Goal: Task Accomplishment & Management: Complete application form

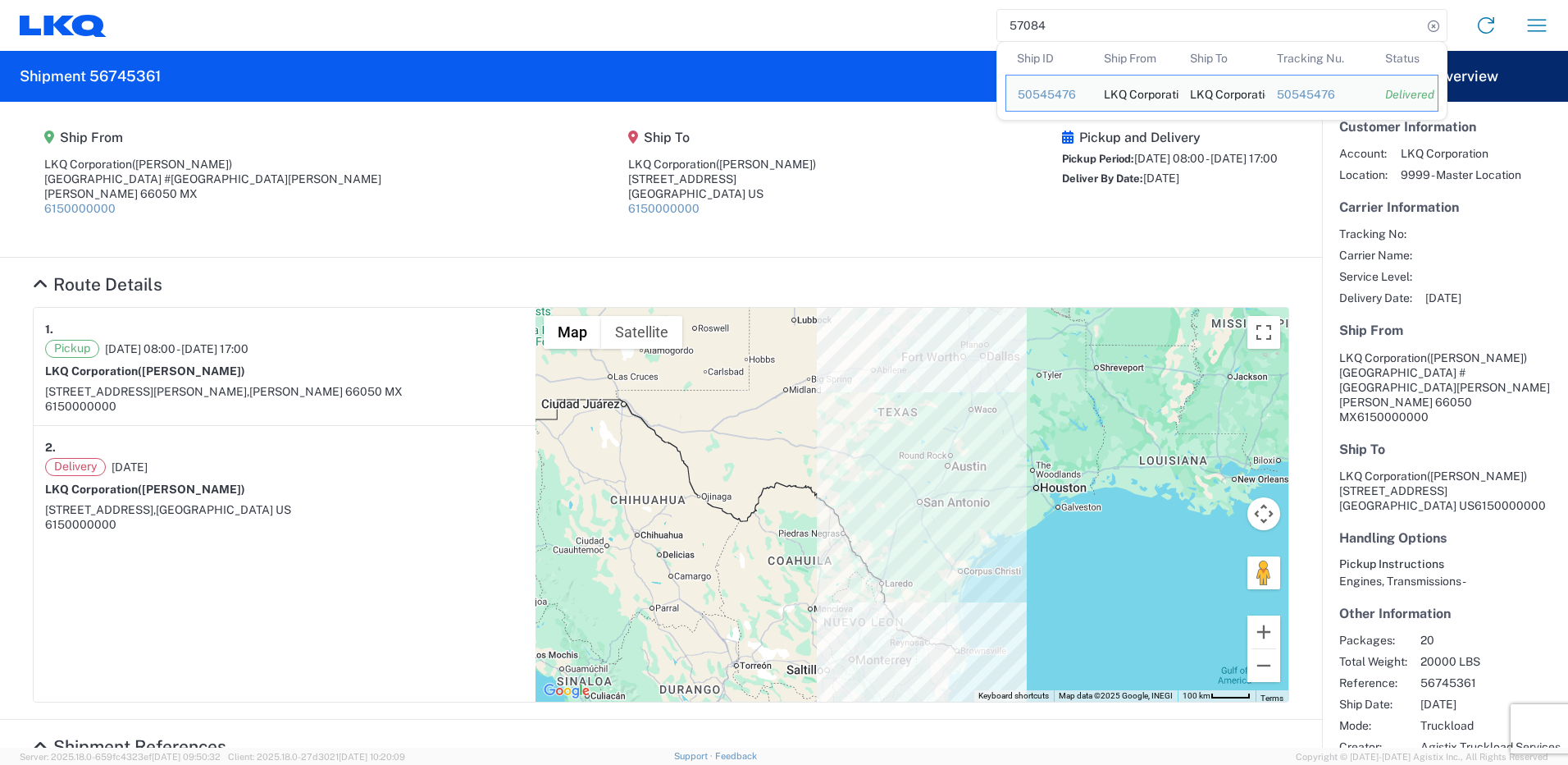
click at [1114, 27] on input "57084" at bounding box center [1210, 25] width 425 height 32
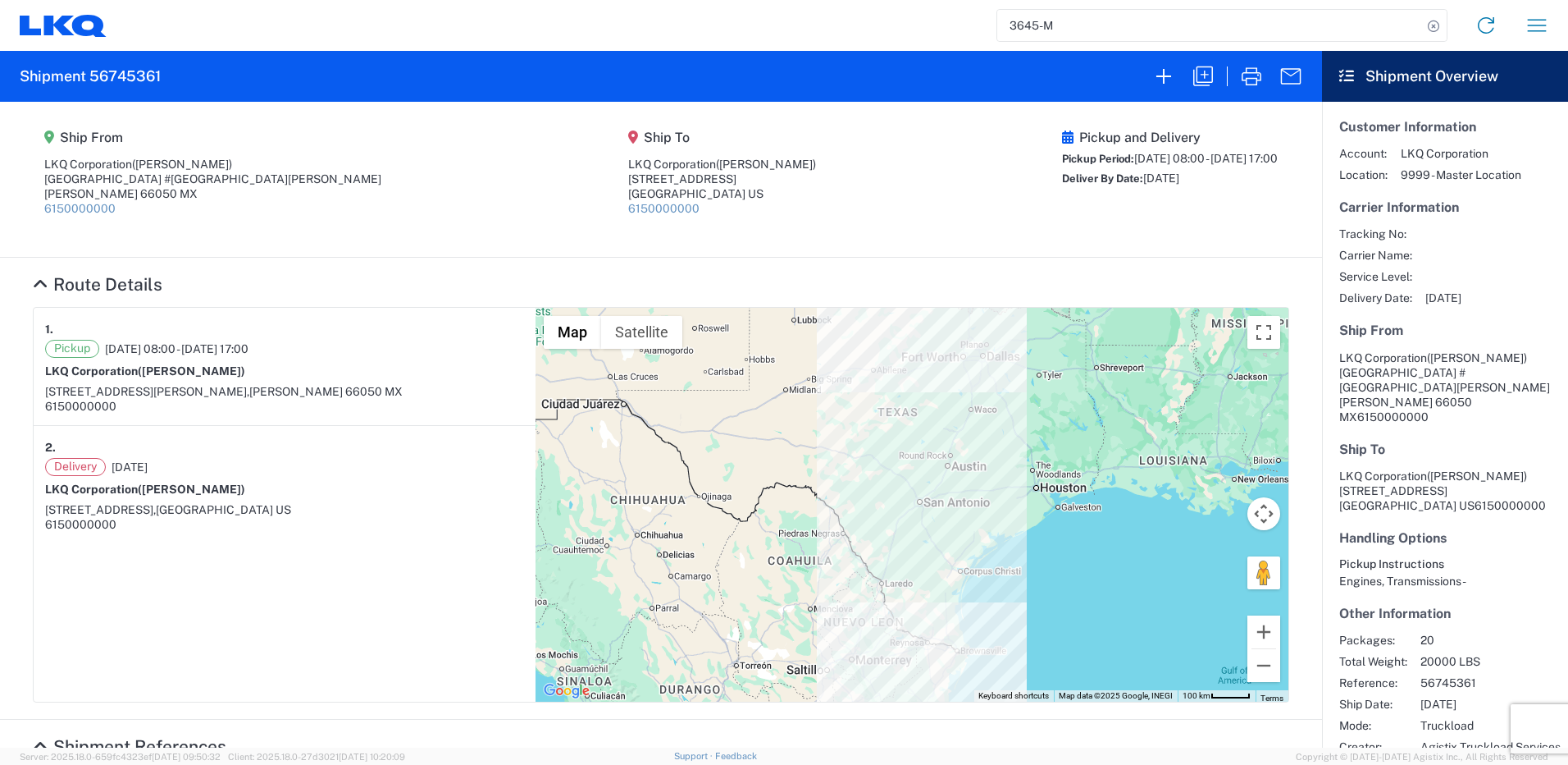
click at [1130, 15] on input "3645-M" at bounding box center [1210, 25] width 425 height 32
click at [1104, 26] on input "3645-M" at bounding box center [1210, 25] width 425 height 32
type input "3"
paste input "56715224"
type input "56715224"
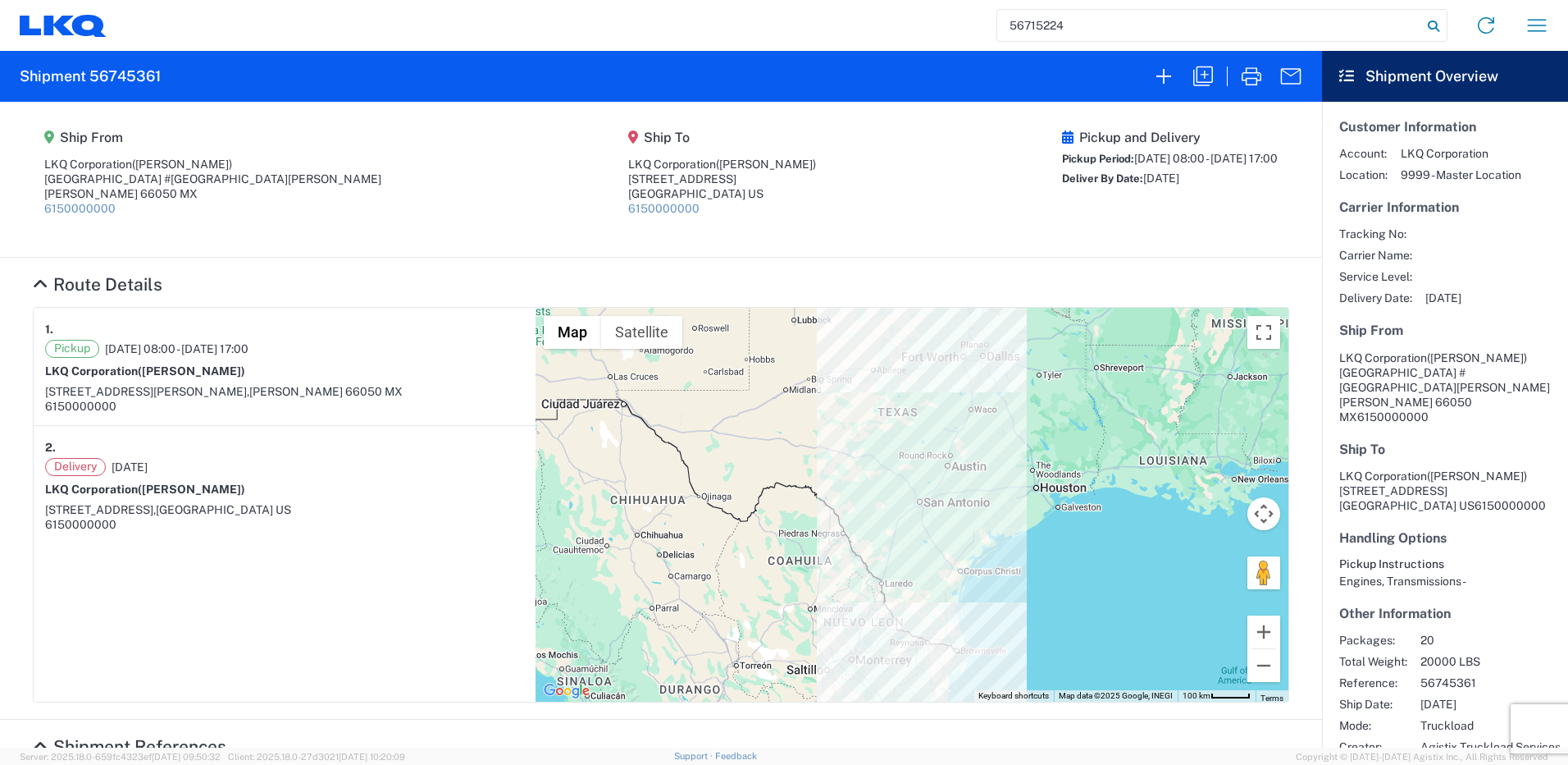
click at [1438, 26] on icon at bounding box center [1434, 26] width 23 height 23
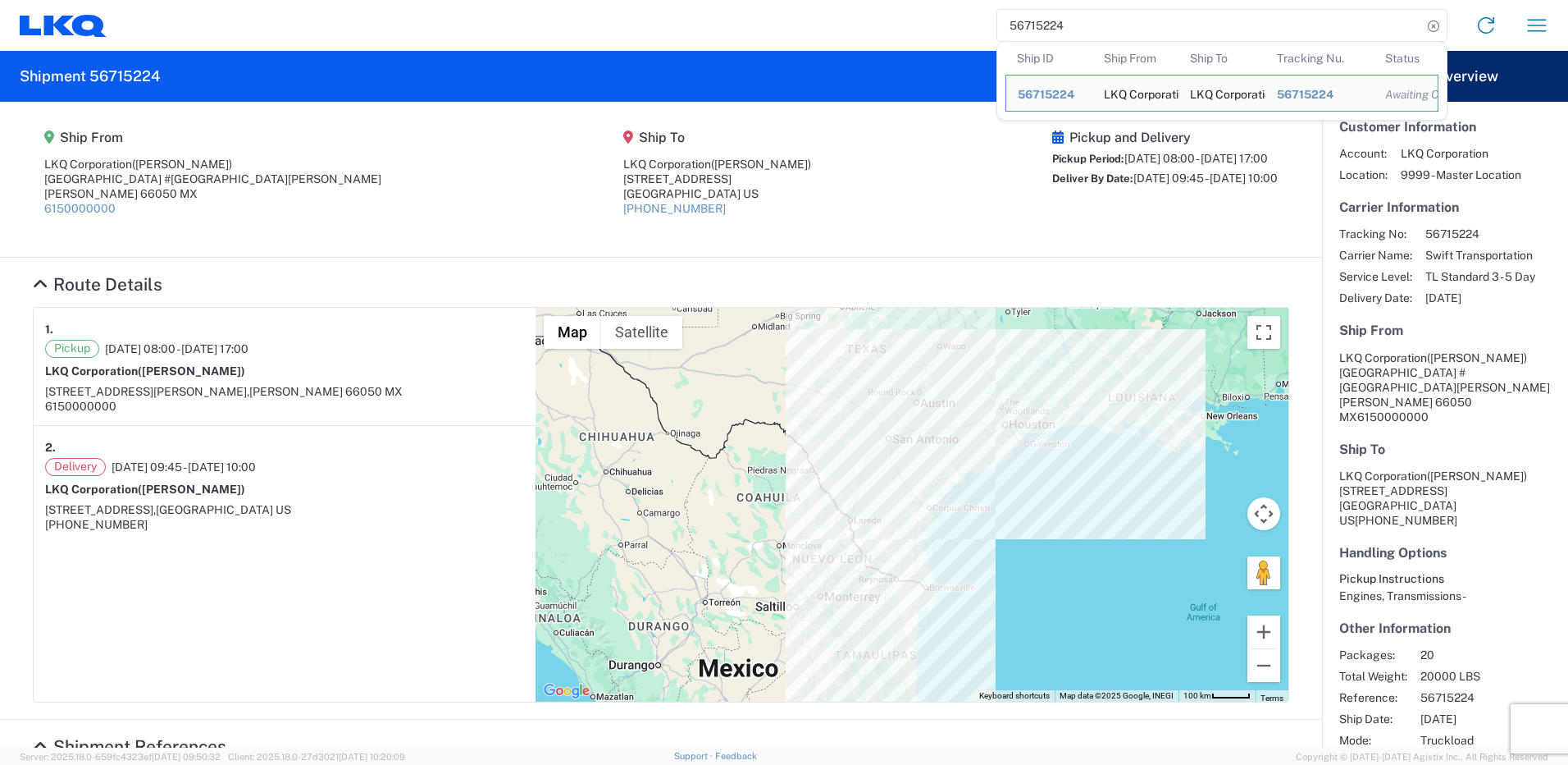
click at [905, 146] on agx-shipment-main-routing-info "Ship From LKQ Corporation ([PERSON_NAME]) [STREET_ADDRESS][PERSON_NAME] MX 6150…" at bounding box center [661, 179] width 1257 height 123
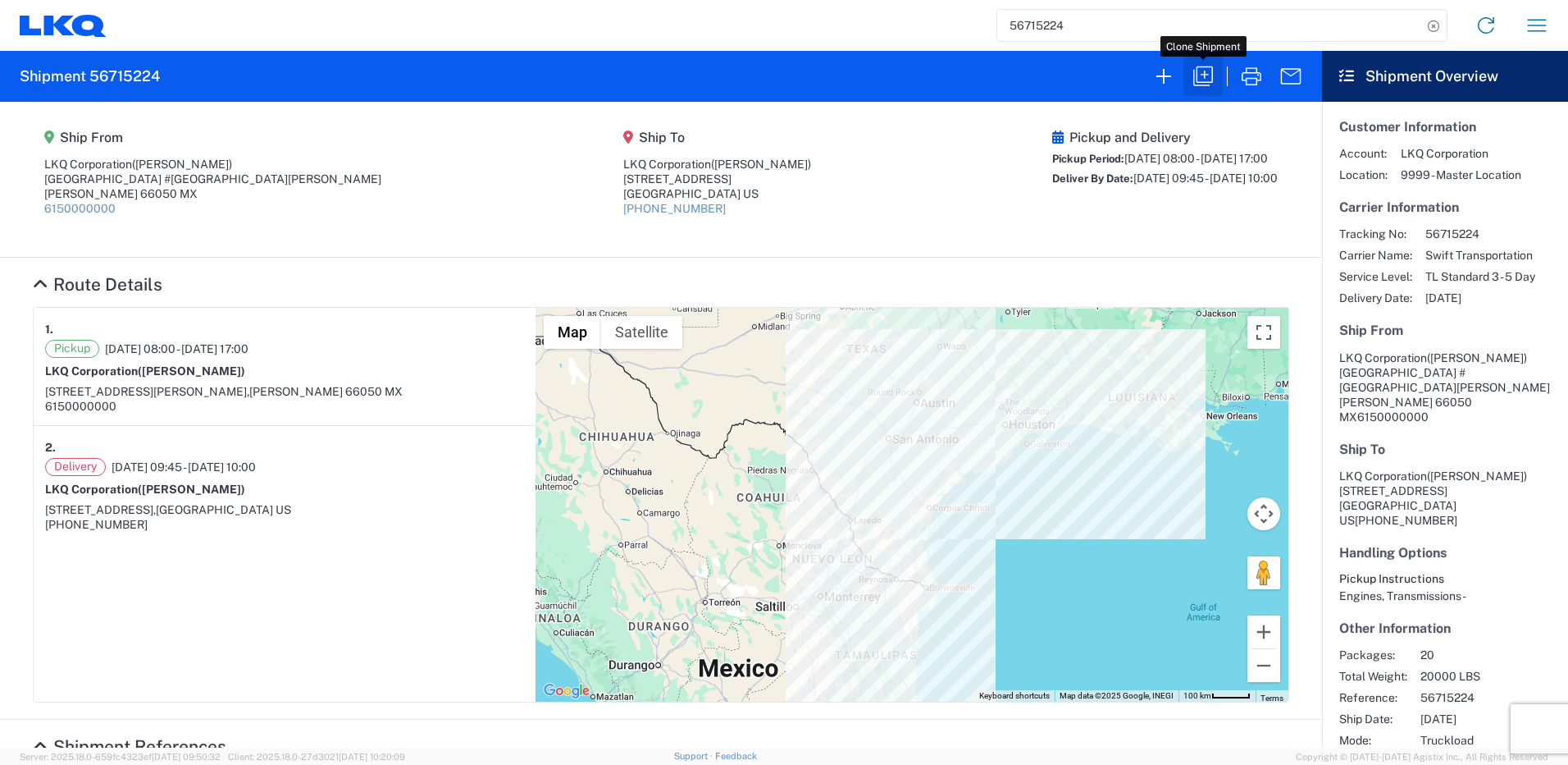
click at [1198, 74] on icon "button" at bounding box center [1203, 76] width 20 height 20
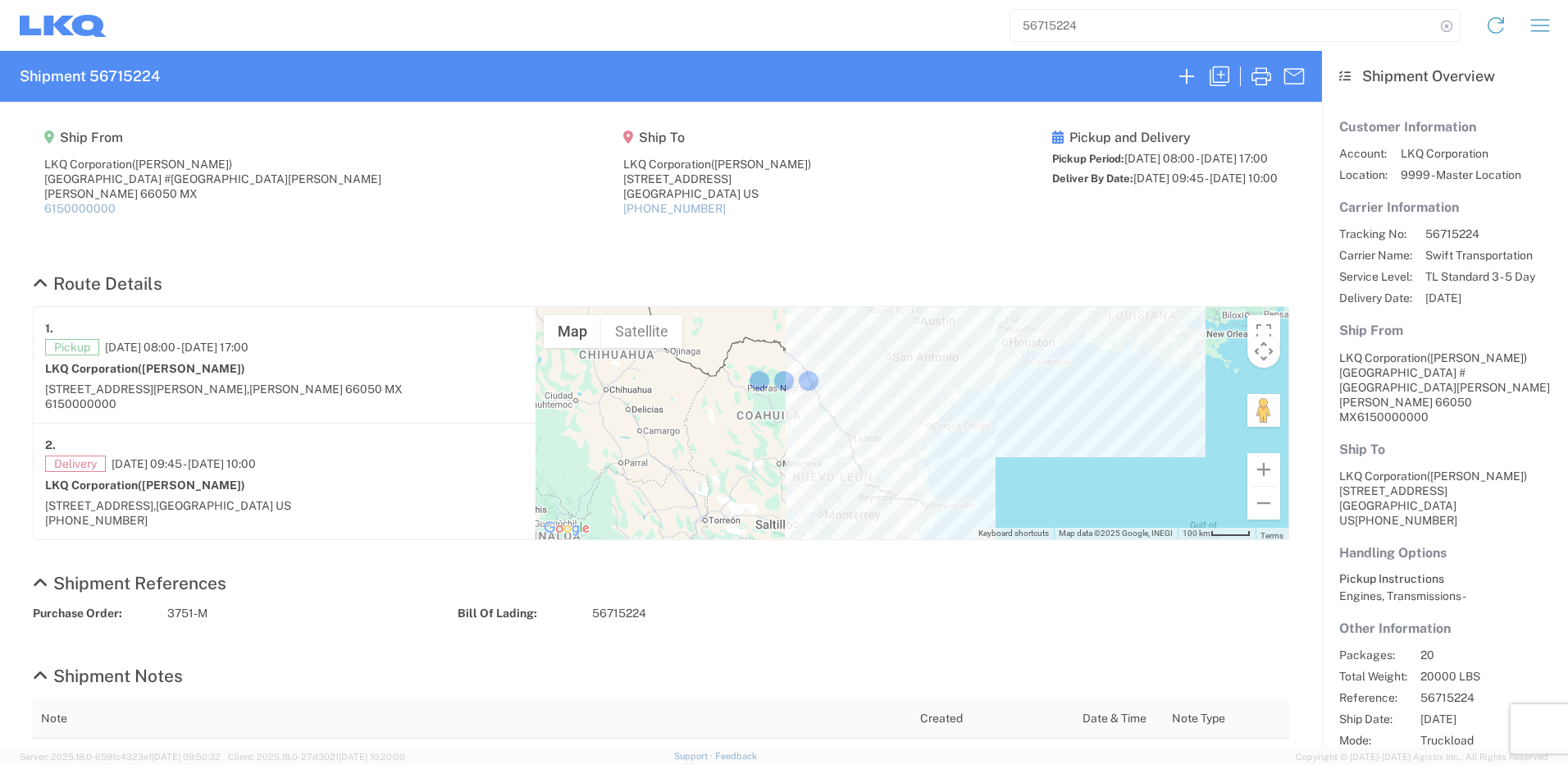
select select "FULL"
select select "LBS"
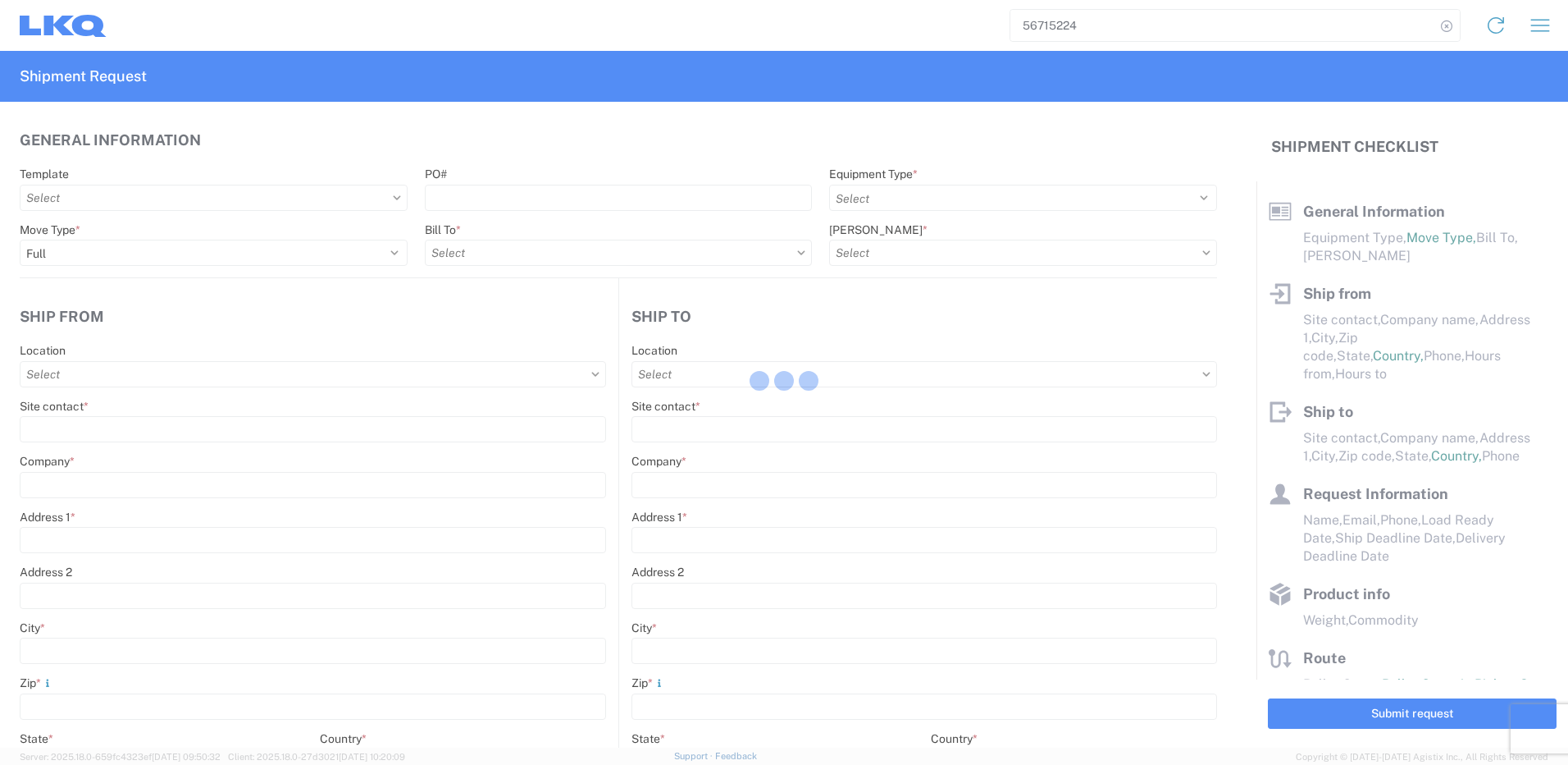
select select "STDV"
type input "[PERSON_NAME]"
type input "LKQ Corporation"
type input "[GEOGRAPHIC_DATA] #[GEOGRAPHIC_DATA][PERSON_NAME]"
type input "[PERSON_NAME]"
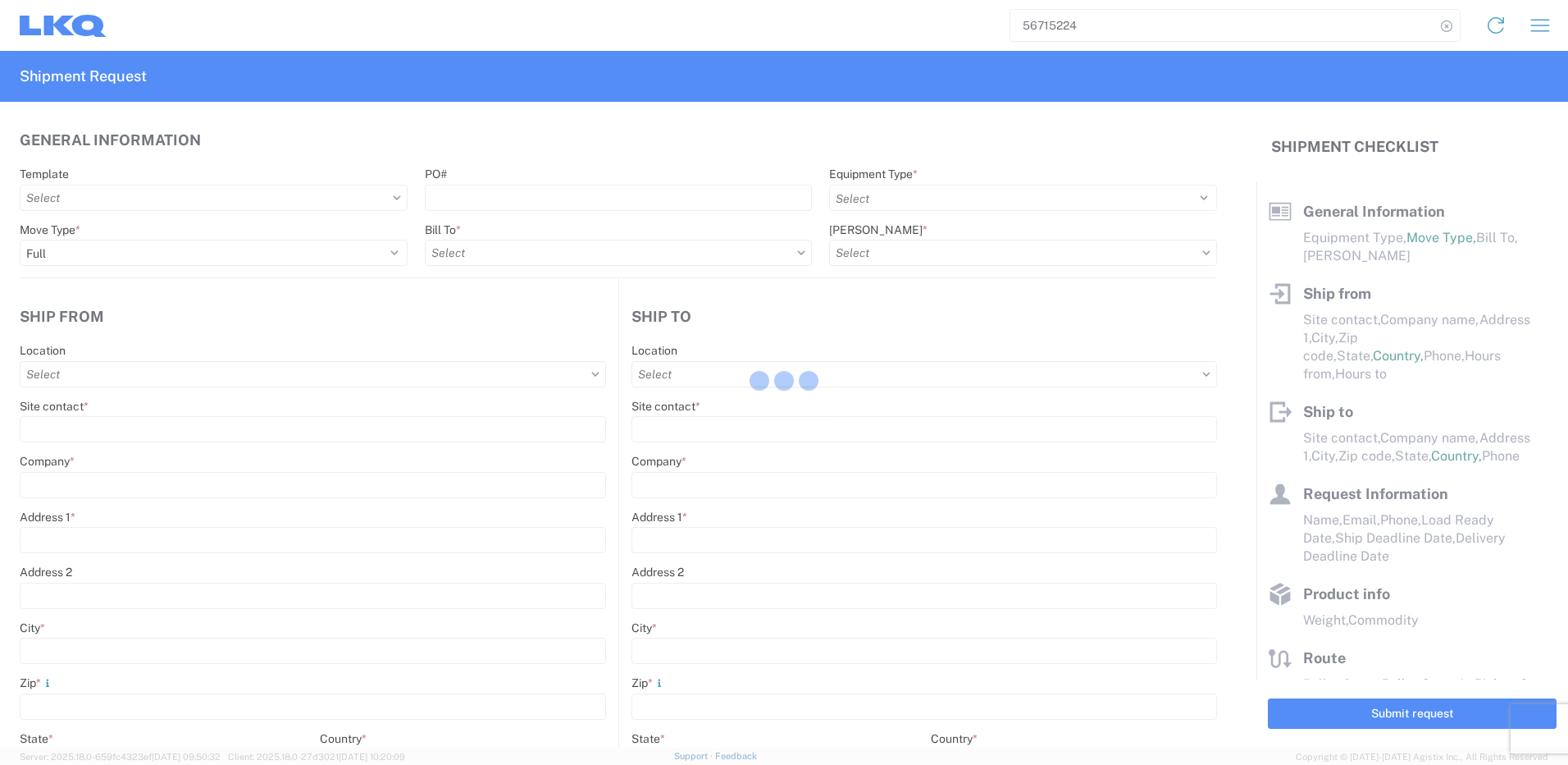
type input "66050"
type input "[PERSON_NAME]"
type input "LKQ Corporation"
type input "[STREET_ADDRESS]"
type input "[GEOGRAPHIC_DATA]"
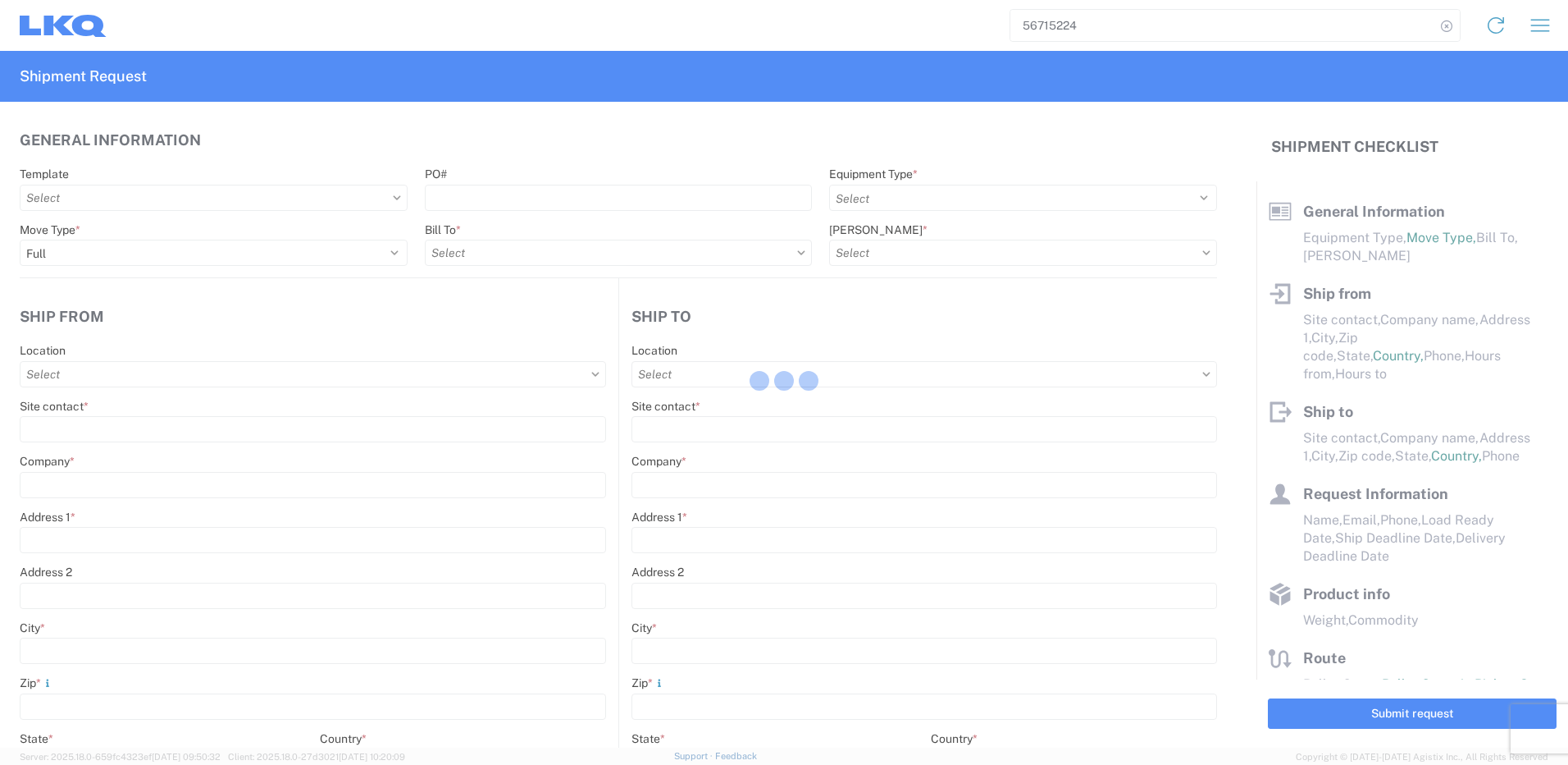
type input "77038"
type input "[PERSON_NAME]"
type input "[EMAIL_ADDRESS][DOMAIN_NAME]"
type input "82218326"
type input "[DATE]"
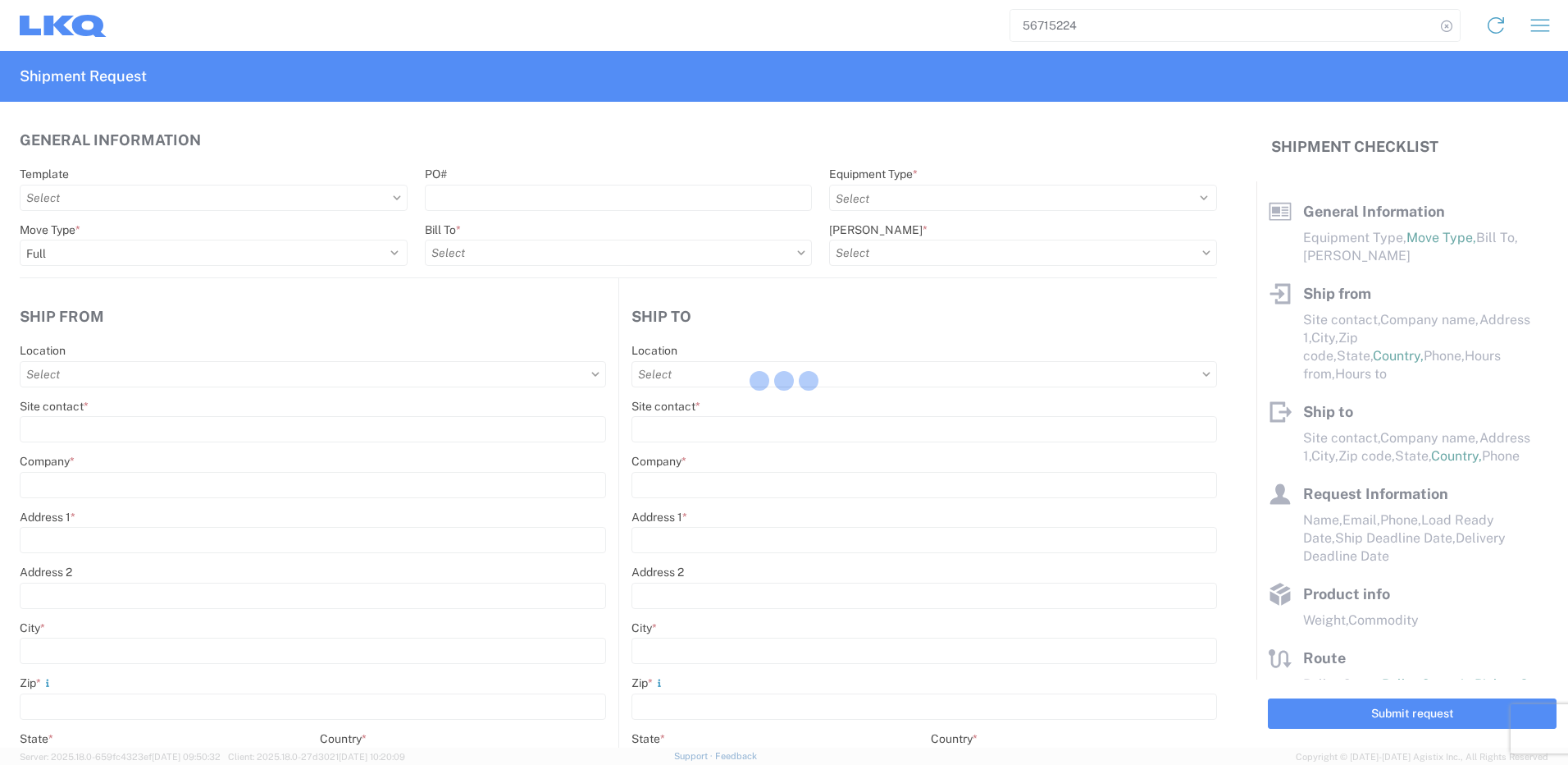
type input "[DATE]"
type textarea "SWIFT/TRANSMEX"
type input "20000"
type input "Engines, Transmissions"
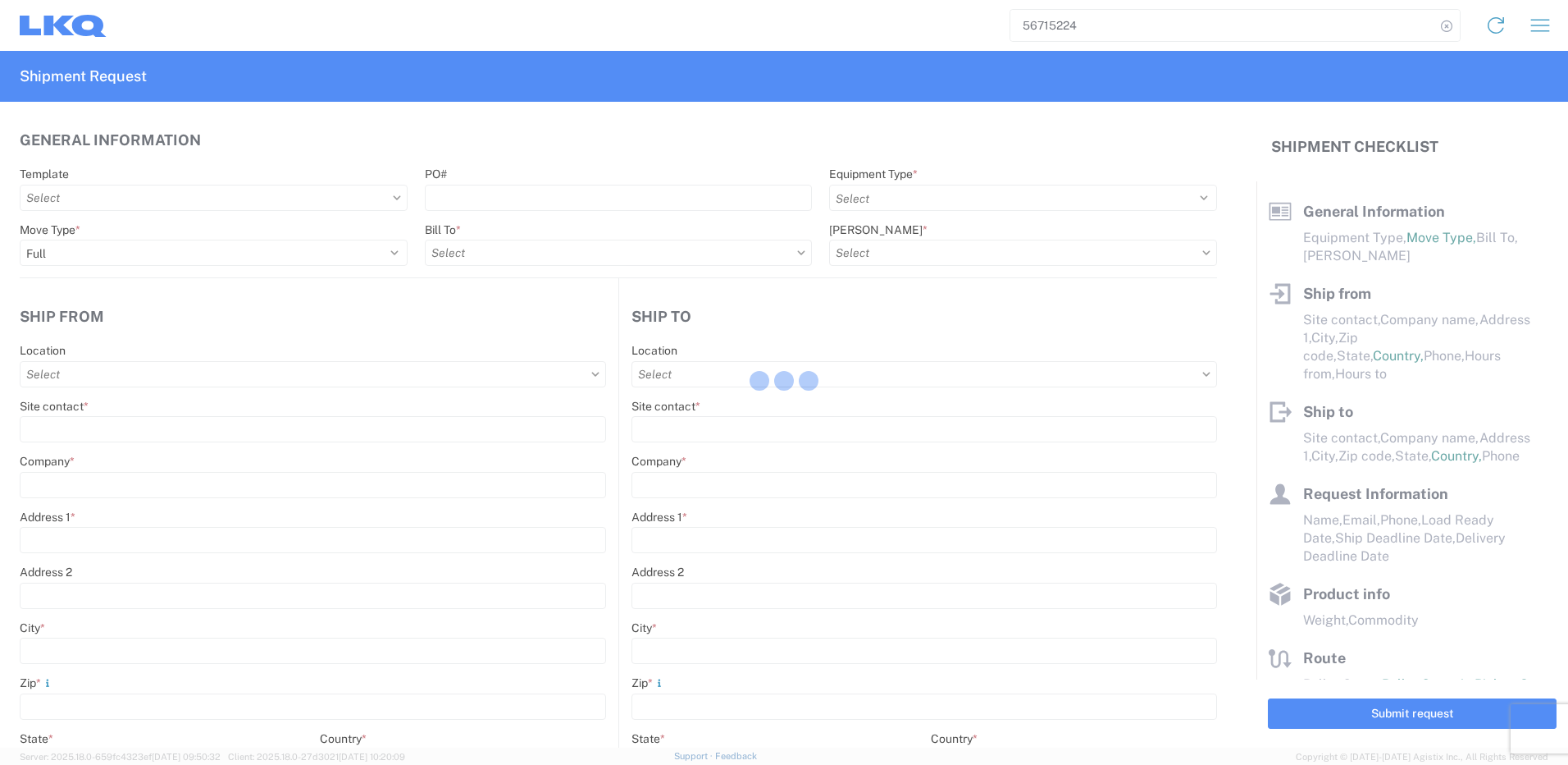
type input "20"
type input "1"
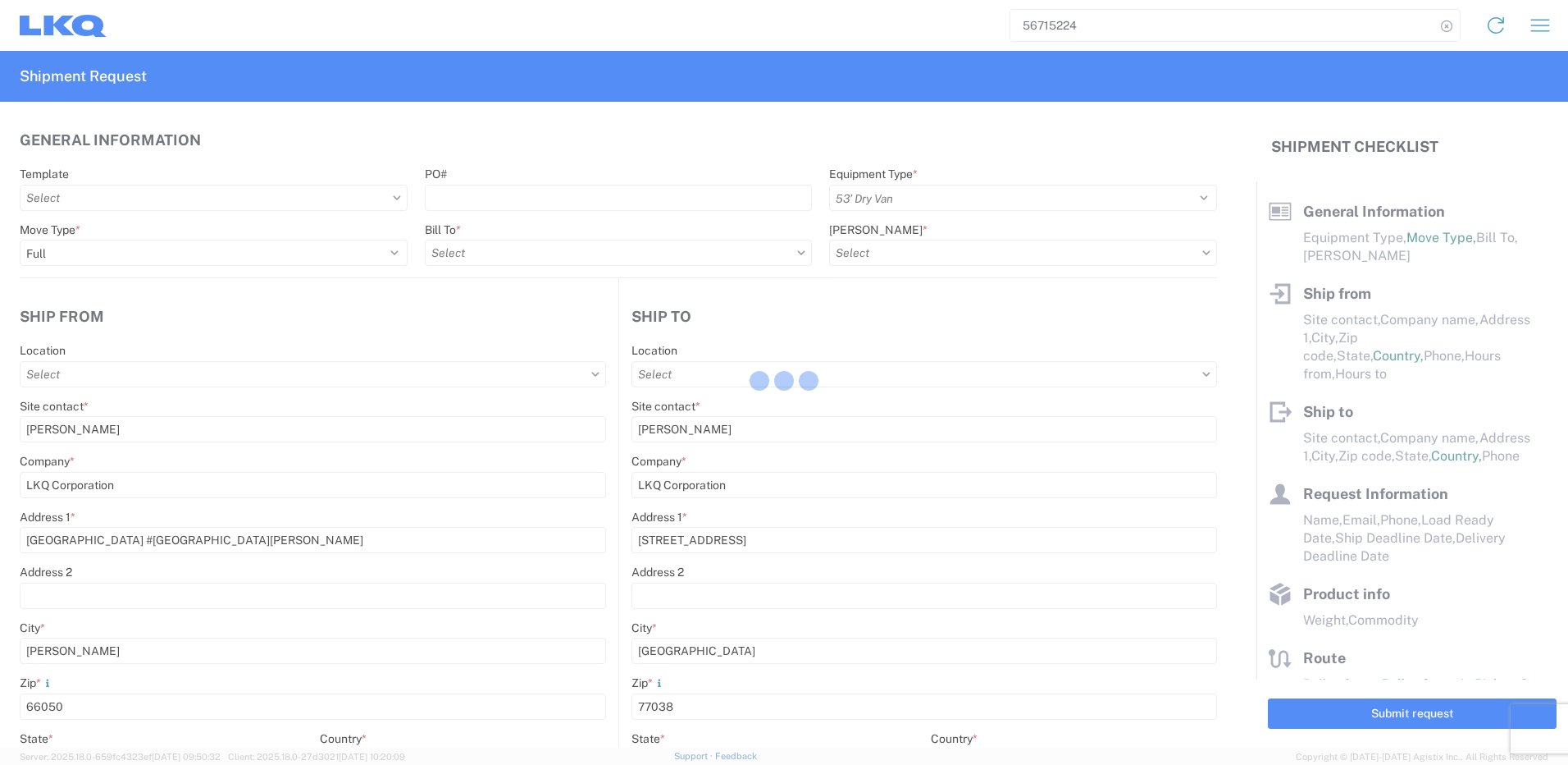
type input "1883 - Vege de Mexico S.A. de C.V"
select select "MX"
select select "US"
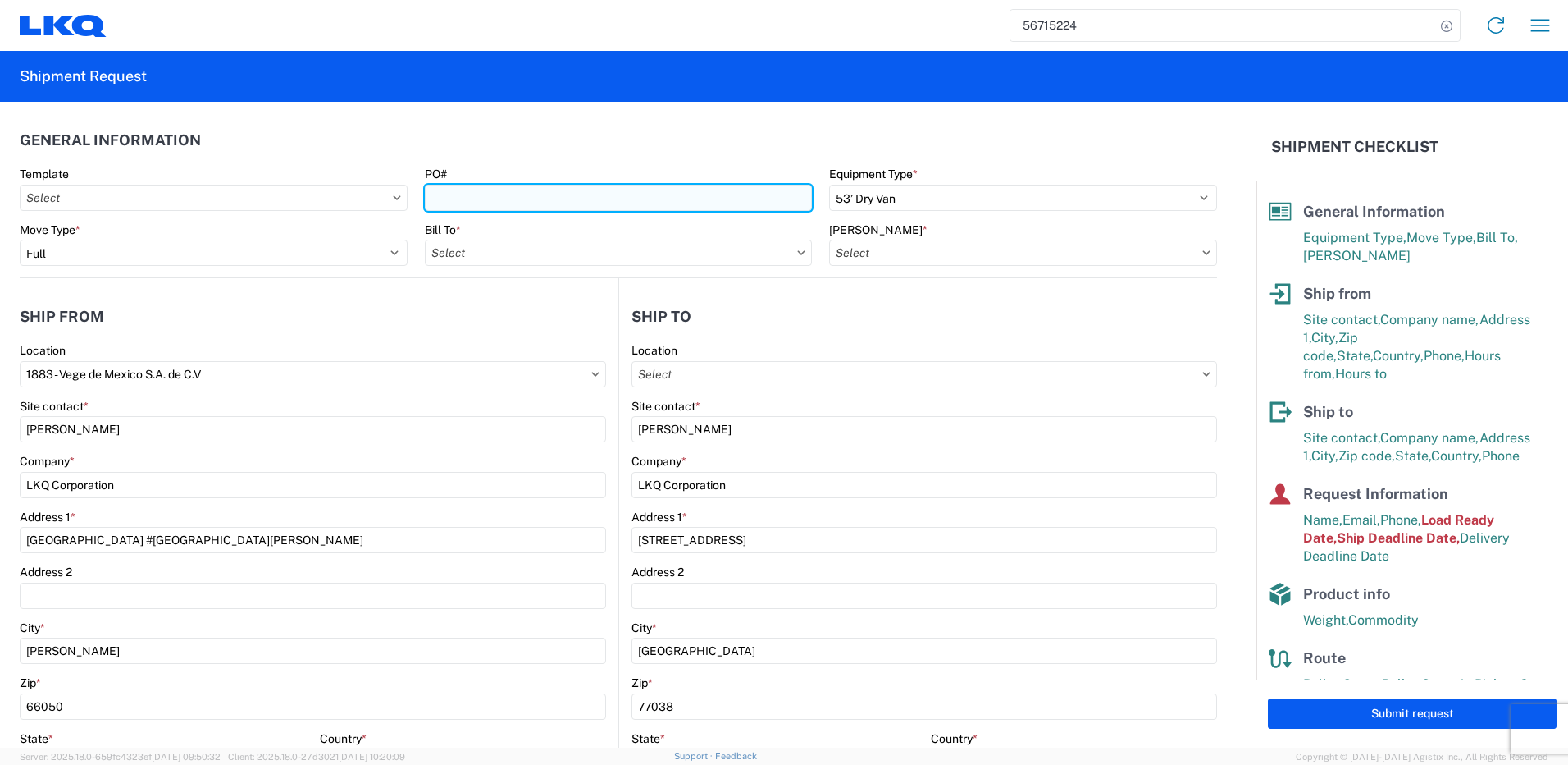
click at [593, 197] on input "PO#" at bounding box center [618, 197] width 388 height 26
type input "1760-1300-50180-0000 - 1760 Freight In - Cores"
paste input "3753-M"
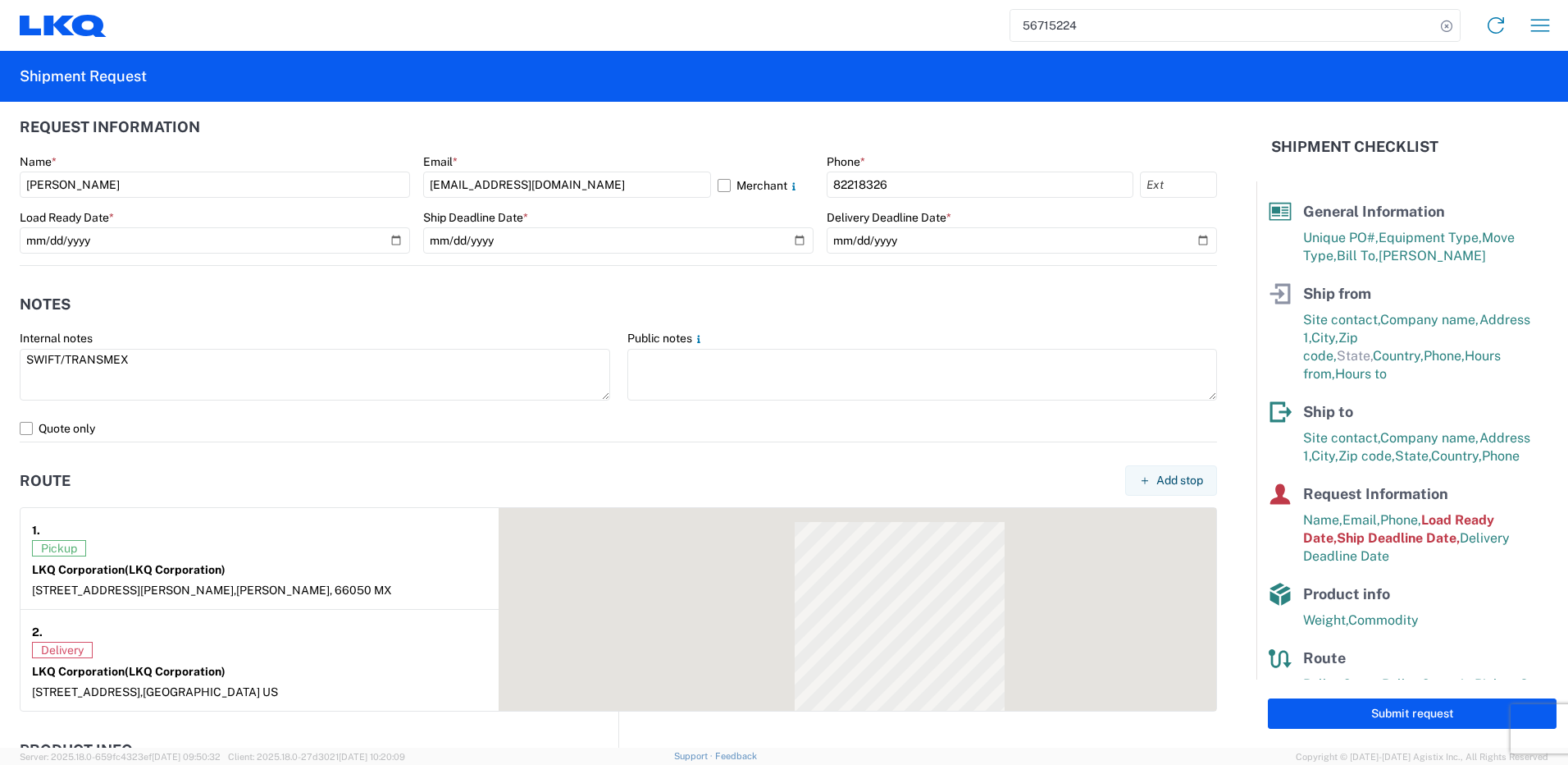
scroll to position [902, 0]
type input "3753-M"
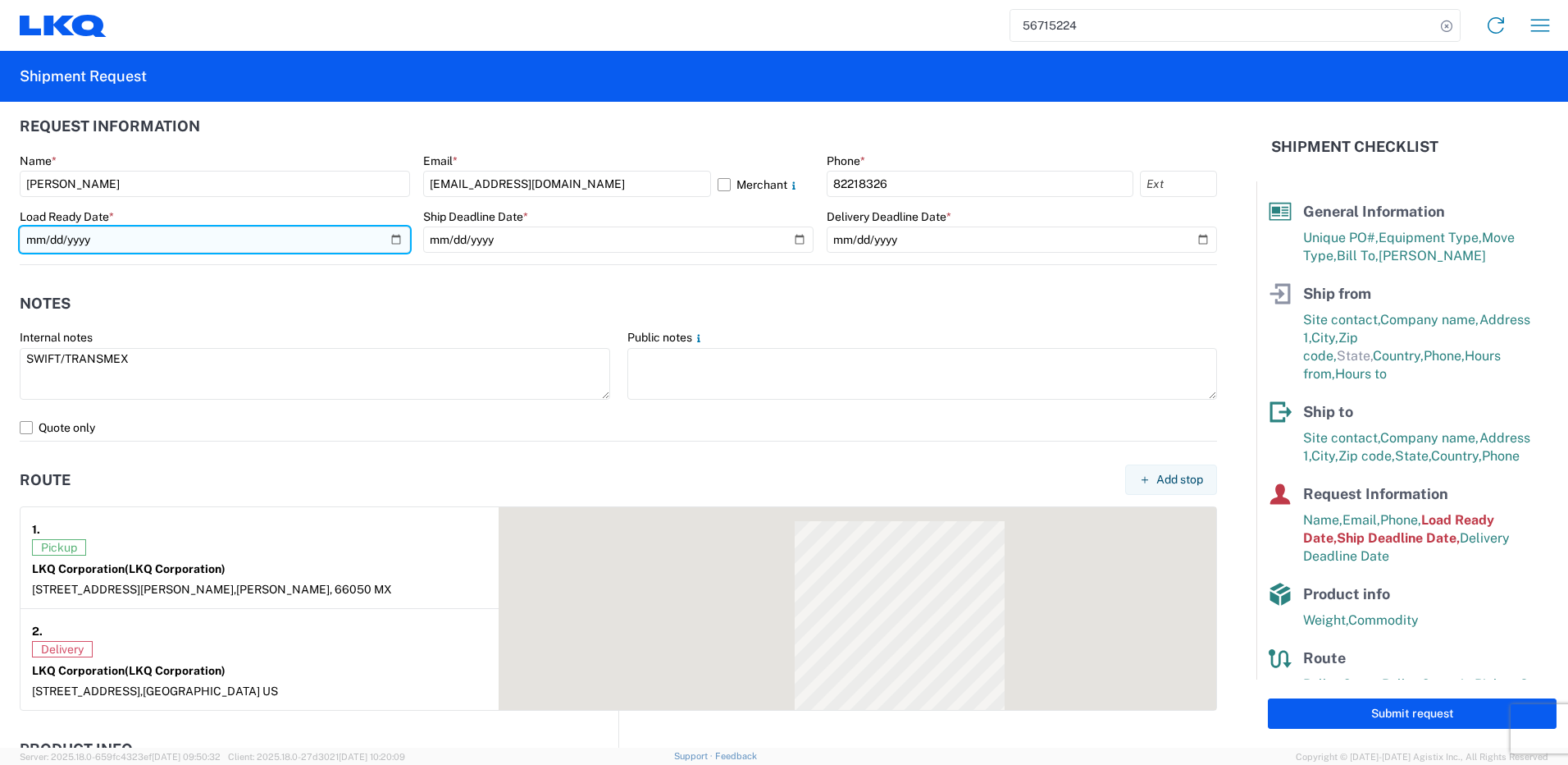
click at [395, 238] on input "[DATE]" at bounding box center [215, 238] width 391 height 26
type input "1760 - LKQ Best Core"
type input "[DATE]"
type input "1760 - LKQ Best Core"
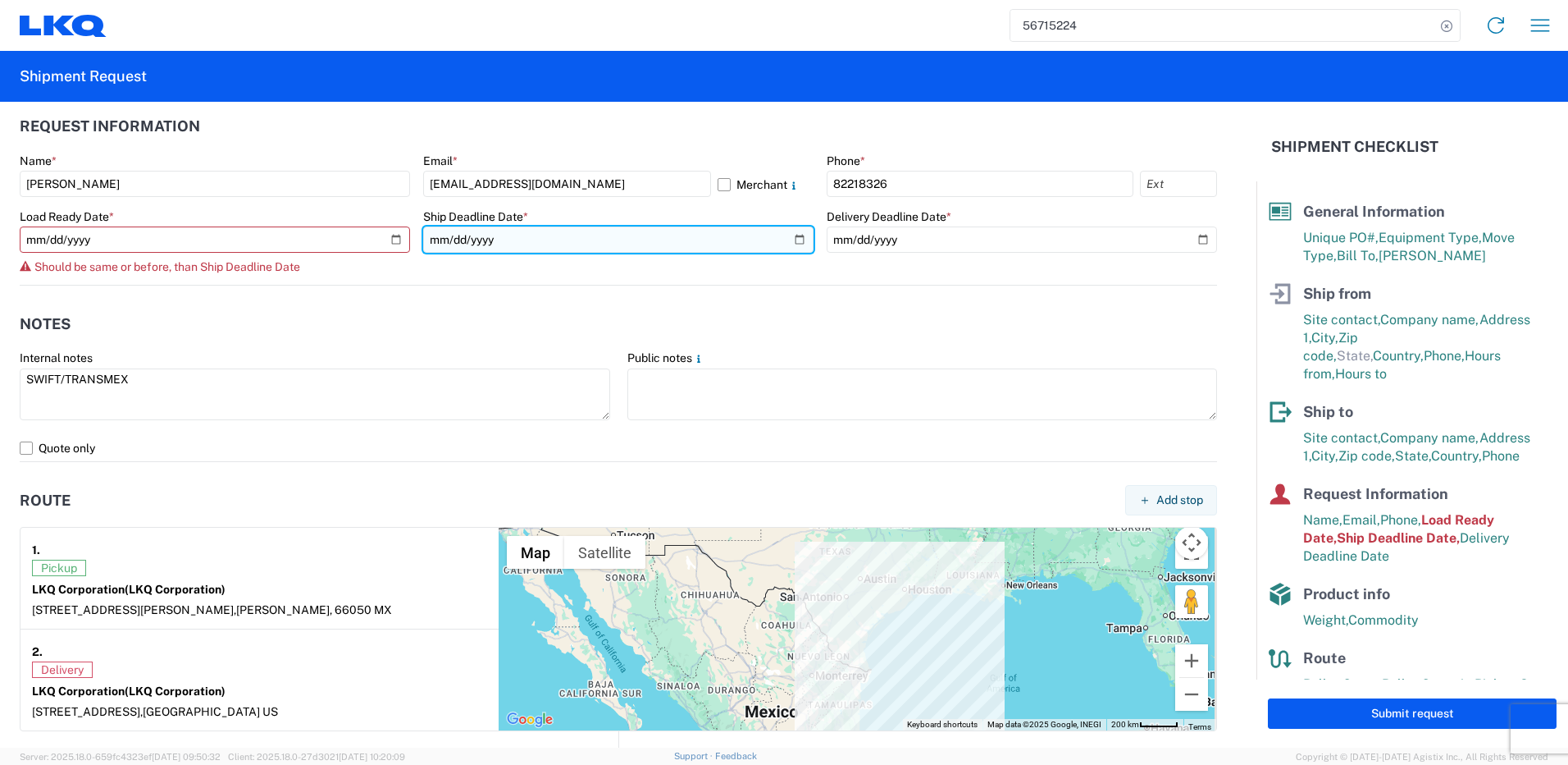
click at [798, 240] on input "[DATE]" at bounding box center [618, 238] width 391 height 26
type input "[DATE]"
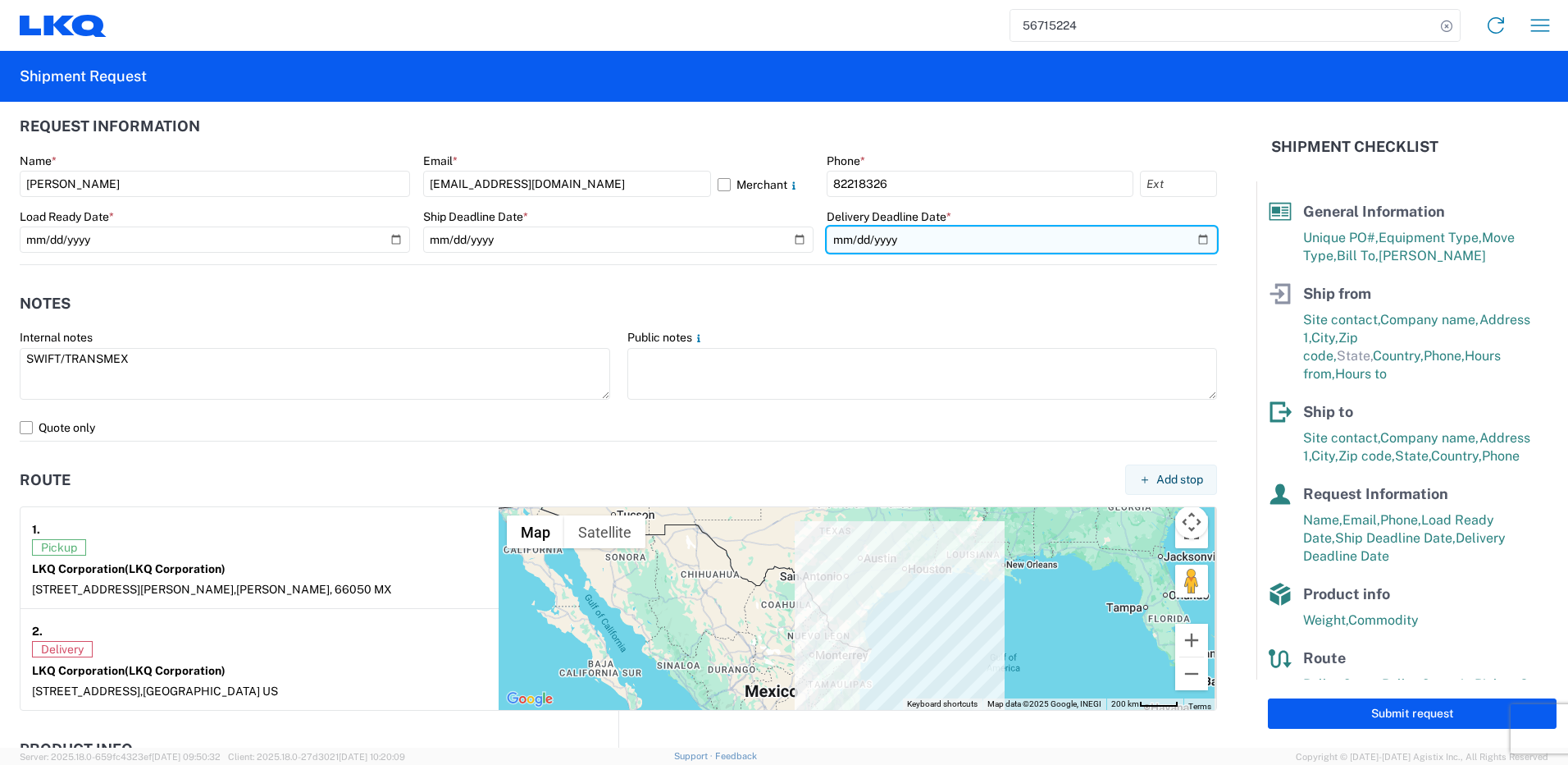
click at [1190, 239] on input "[DATE]" at bounding box center [1022, 238] width 391 height 26
type input "[DATE]"
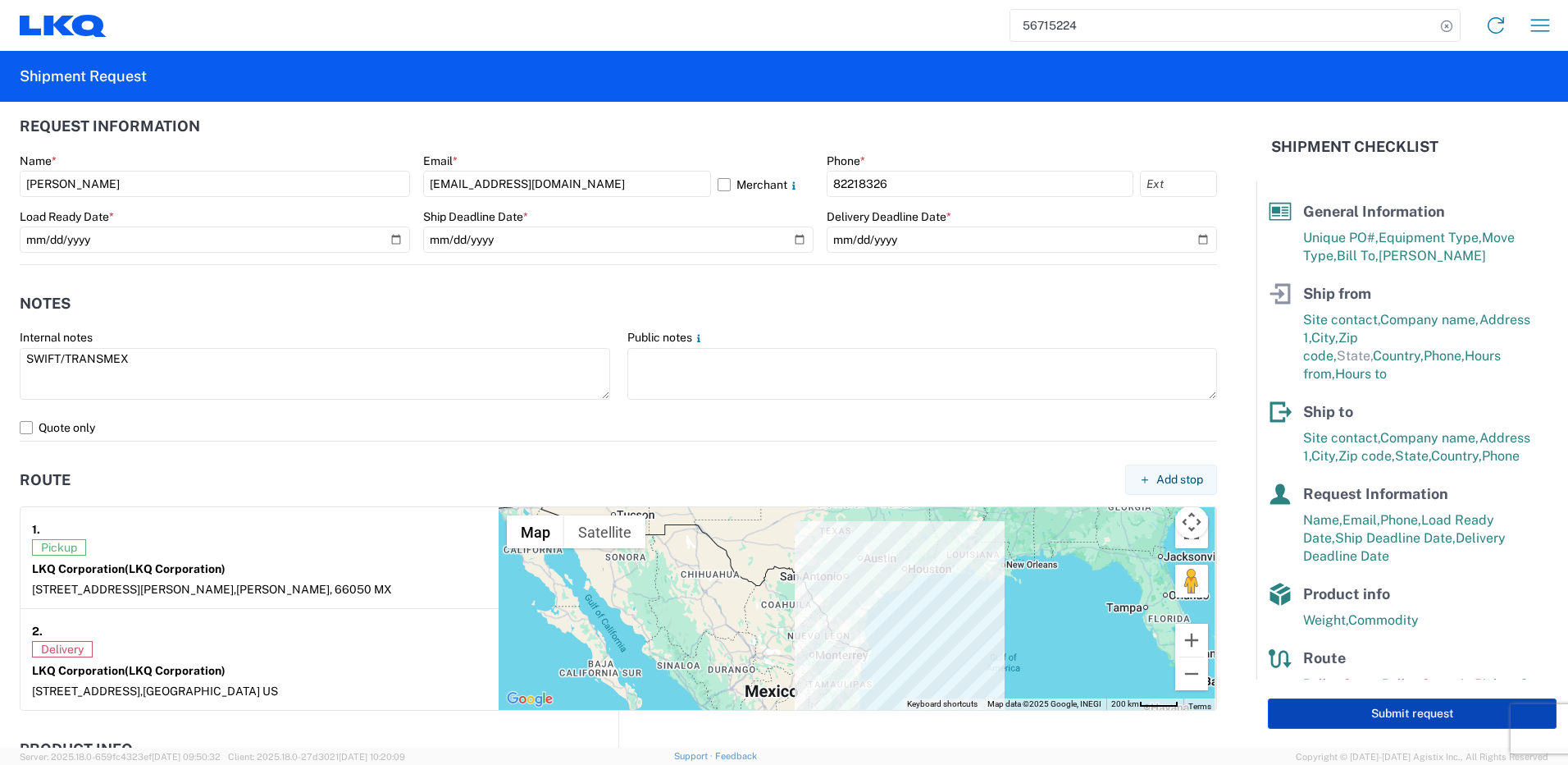
click at [1375, 722] on button "Submit request" at bounding box center [1413, 713] width 289 height 31
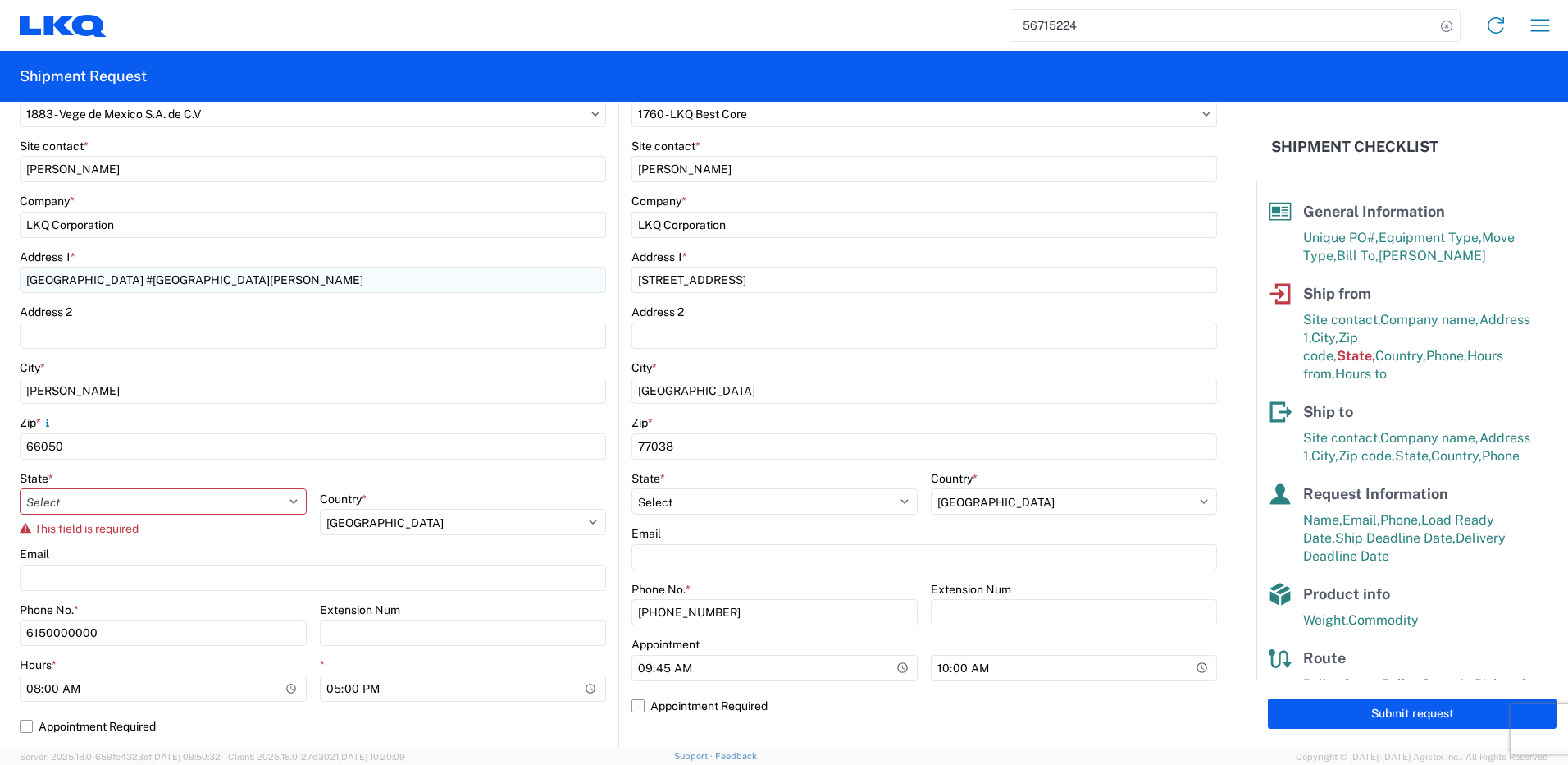
scroll to position [266, 0]
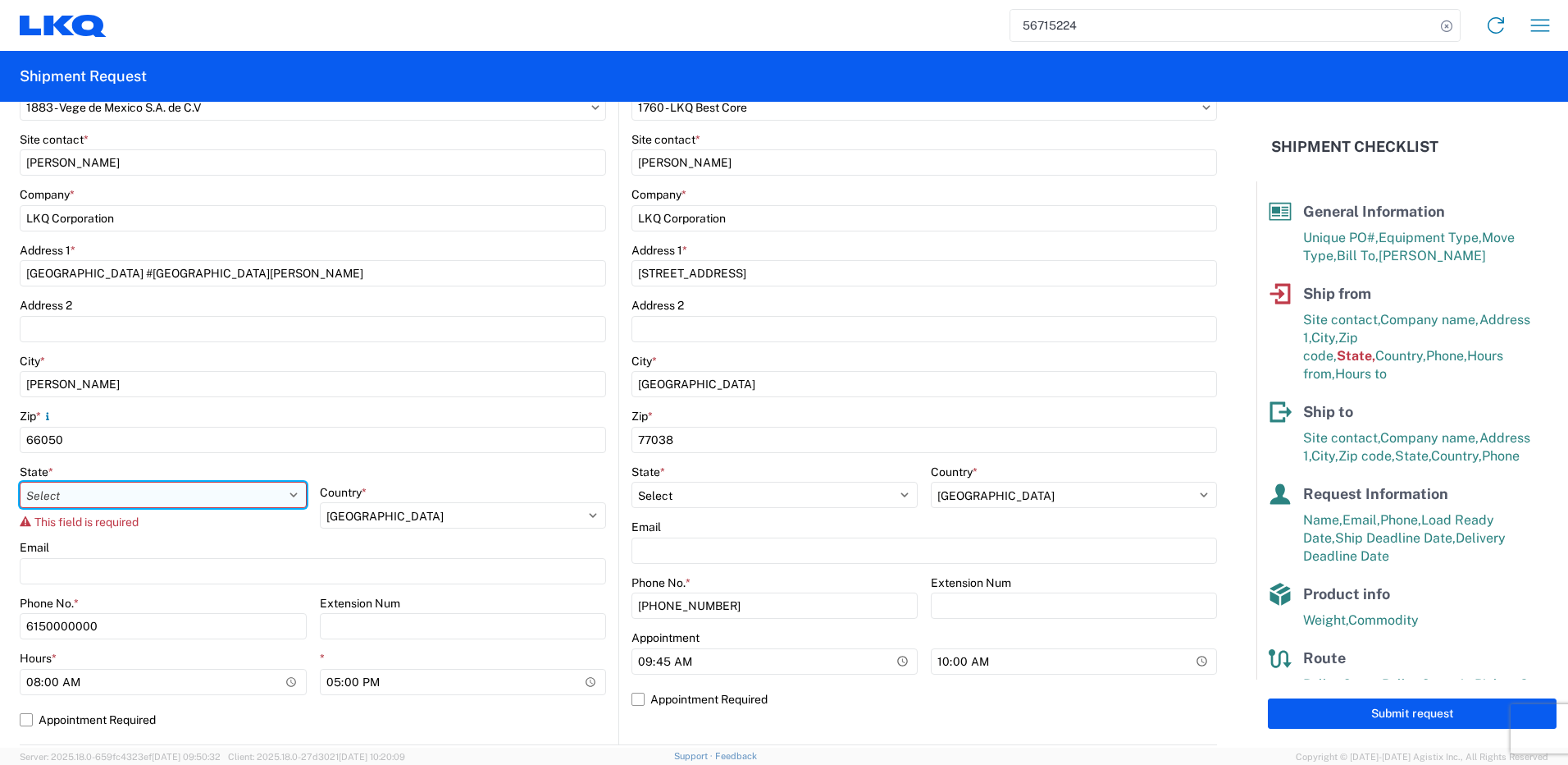
click at [117, 490] on select "Select [GEOGRAPHIC_DATA] [GEOGRAPHIC_DATA][US_STATE] [GEOGRAPHIC_DATA] [US_STAT…" at bounding box center [164, 494] width 287 height 26
select select "NL"
click at [20, 482] on select "Select [GEOGRAPHIC_DATA] [GEOGRAPHIC_DATA][US_STATE] [GEOGRAPHIC_DATA] [US_STAT…" at bounding box center [164, 494] width 287 height 26
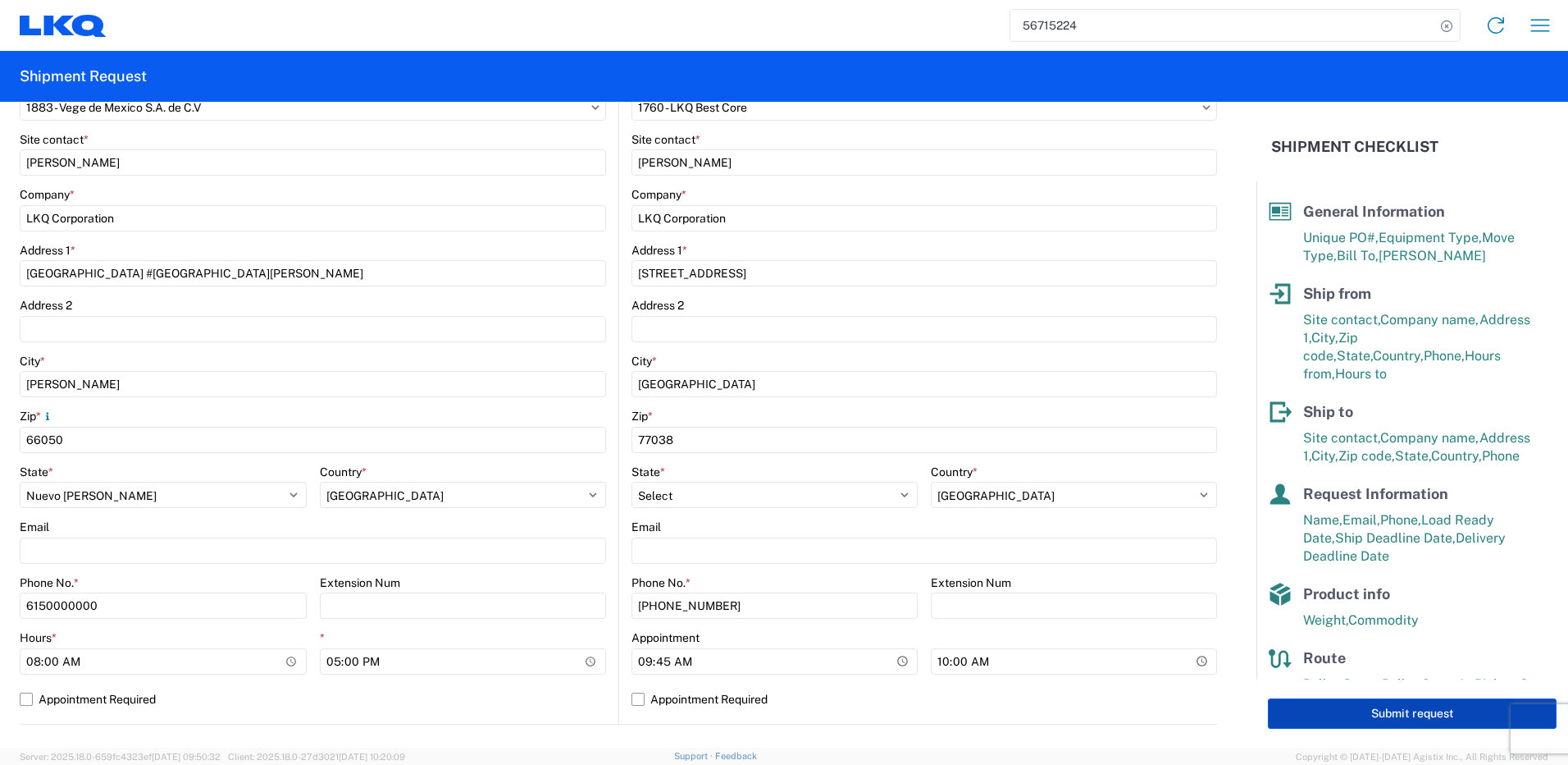
click at [1391, 716] on button "Submit request" at bounding box center [1413, 713] width 289 height 31
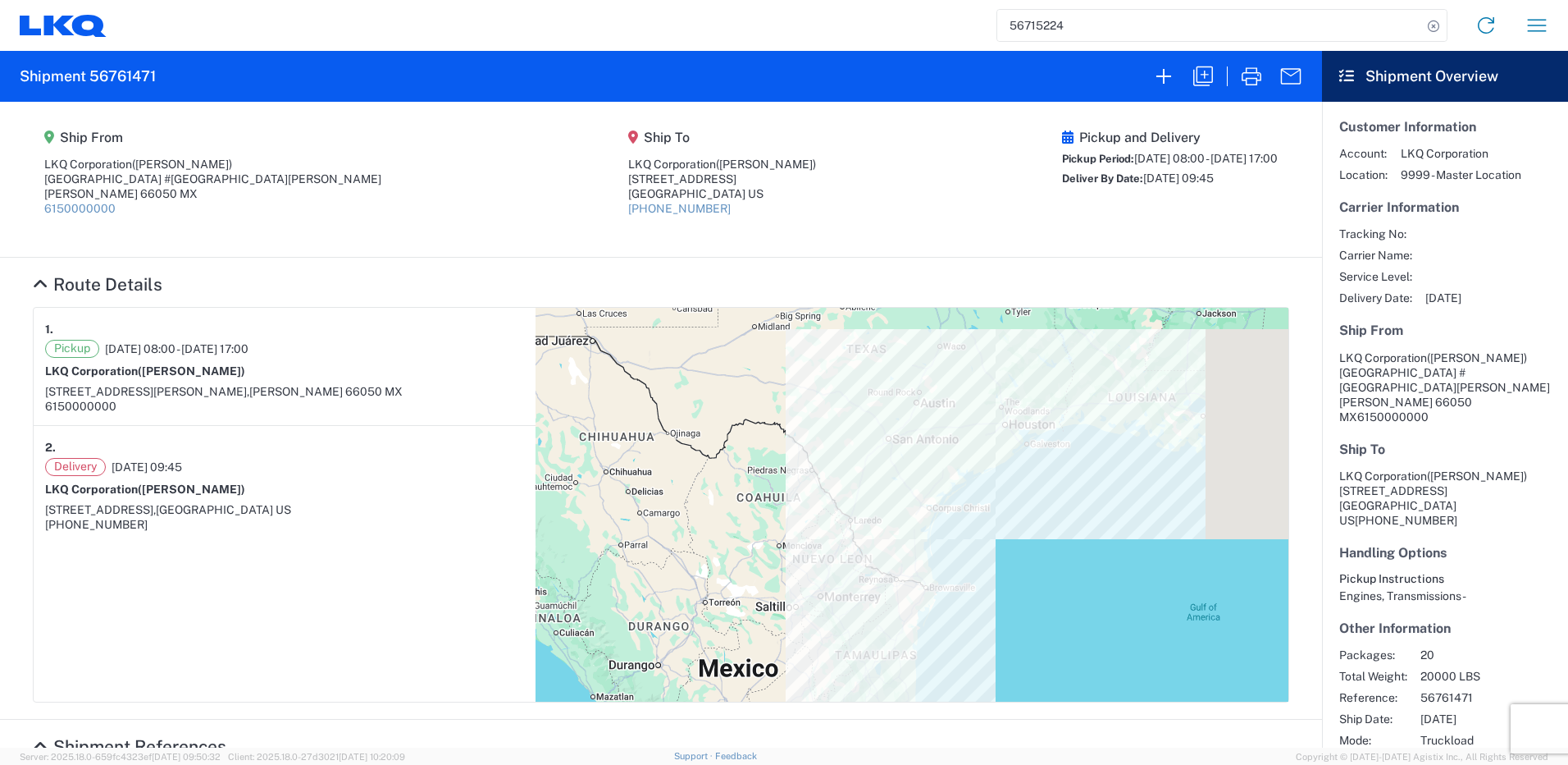
click at [132, 77] on h2 "Shipment 56761471" at bounding box center [88, 76] width 136 height 20
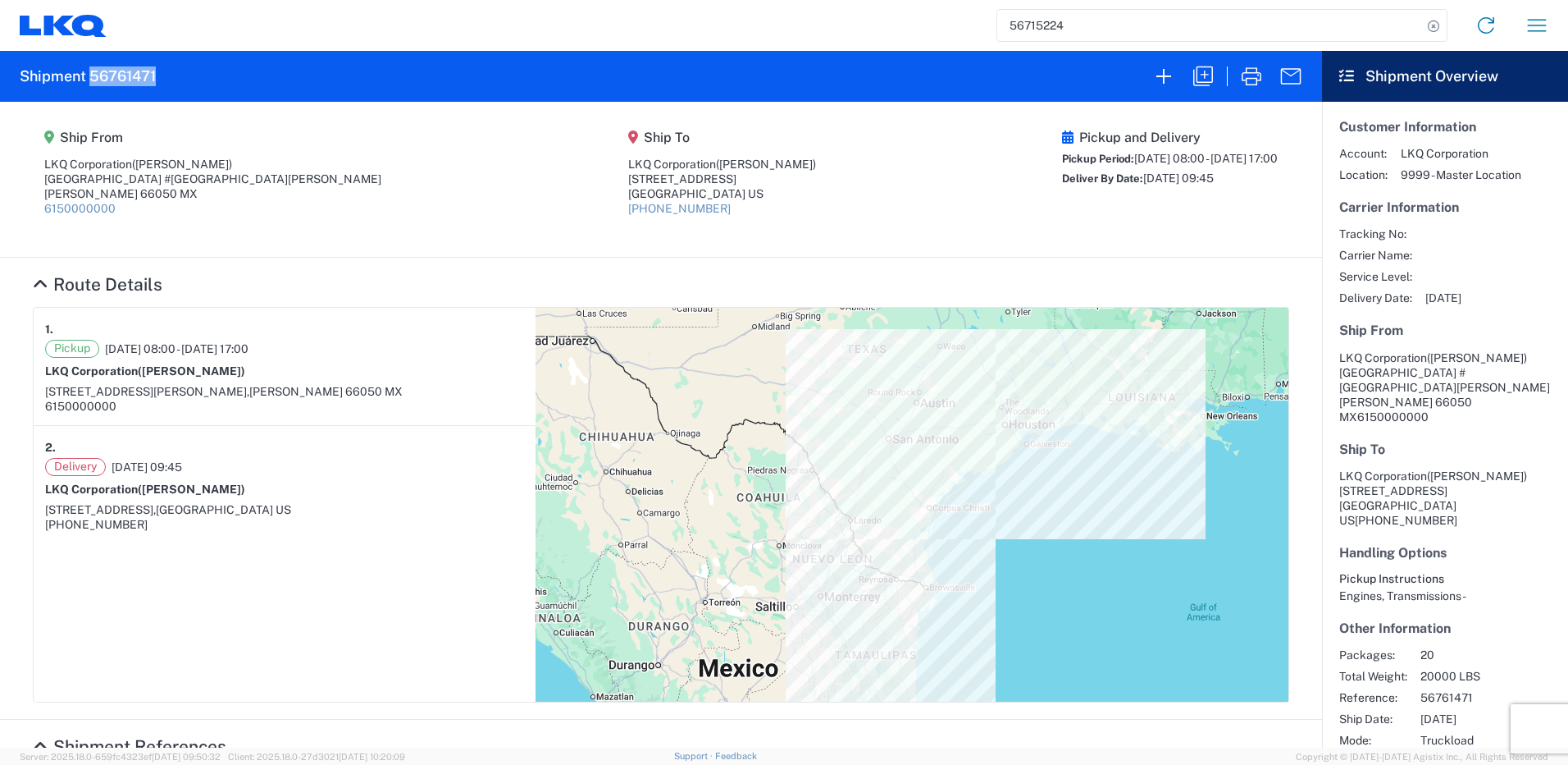
click at [132, 77] on h2 "Shipment 56761471" at bounding box center [88, 76] width 136 height 20
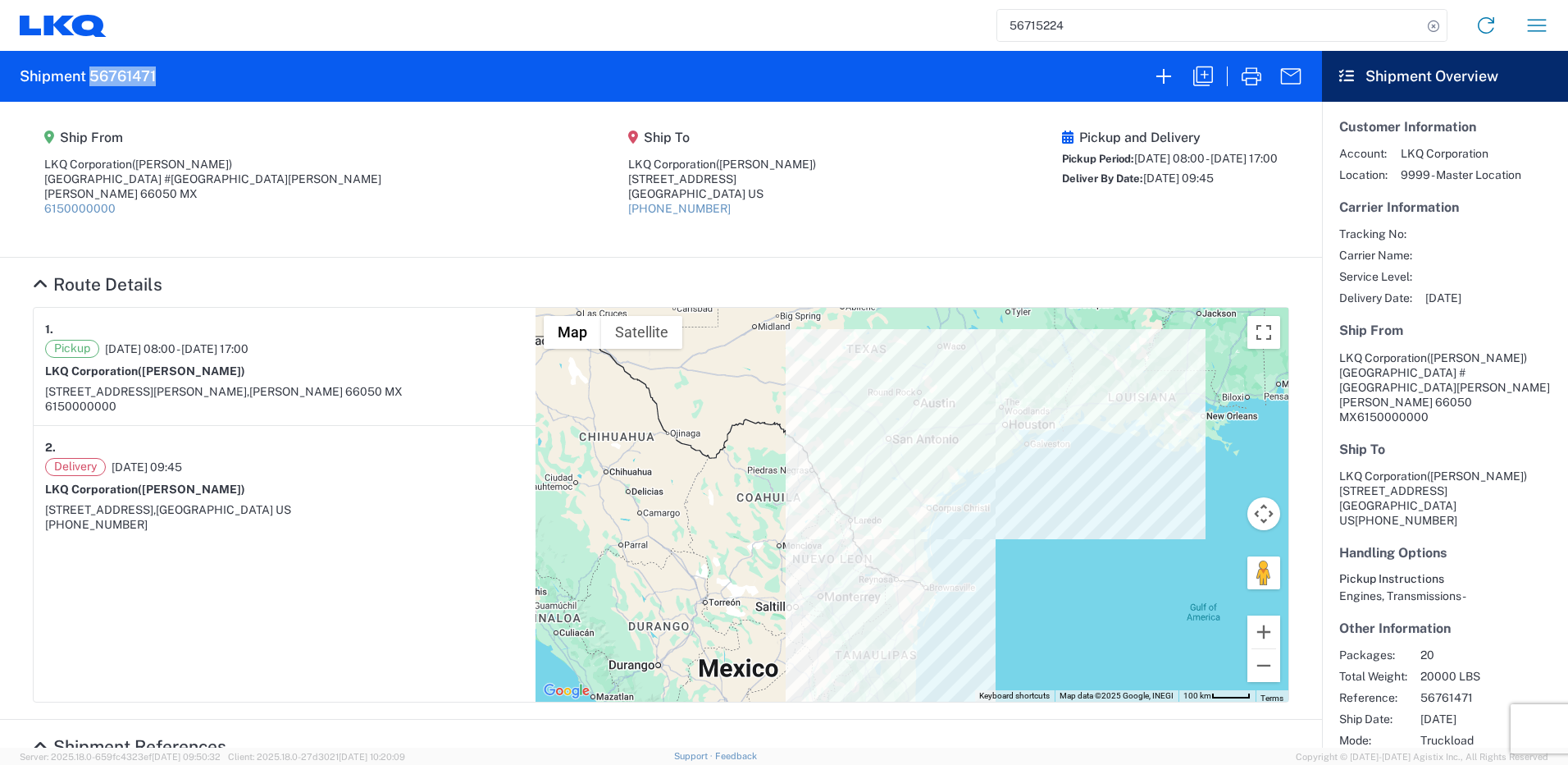
copy h2 "56761471"
